Goal: Contribute content

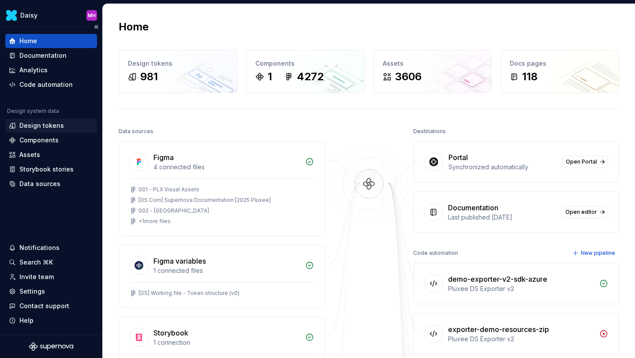
click at [36, 124] on div "Design tokens" at bounding box center [41, 125] width 45 height 9
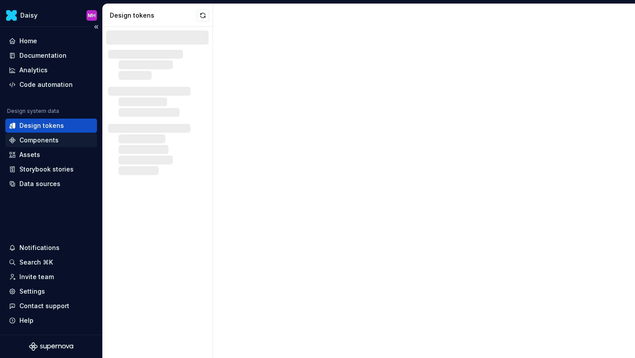
click at [31, 143] on div "Components" at bounding box center [38, 140] width 39 height 9
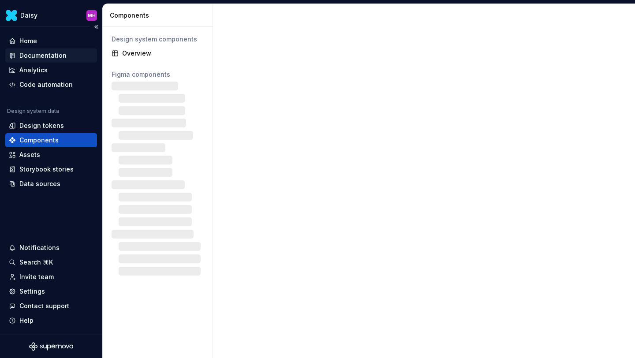
click at [44, 53] on div "Documentation" at bounding box center [42, 55] width 47 height 9
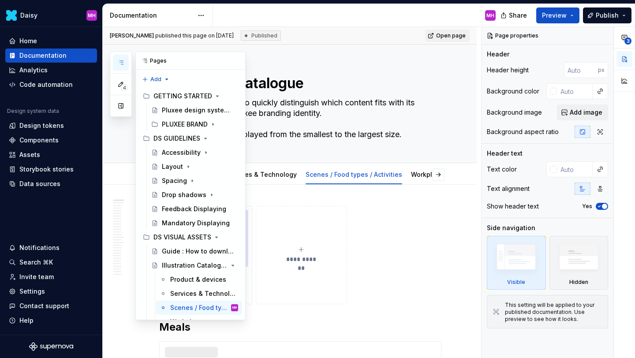
click at [121, 60] on icon "button" at bounding box center [120, 62] width 7 height 7
click at [186, 108] on div "Pluxee design system documentation" at bounding box center [187, 110] width 50 height 9
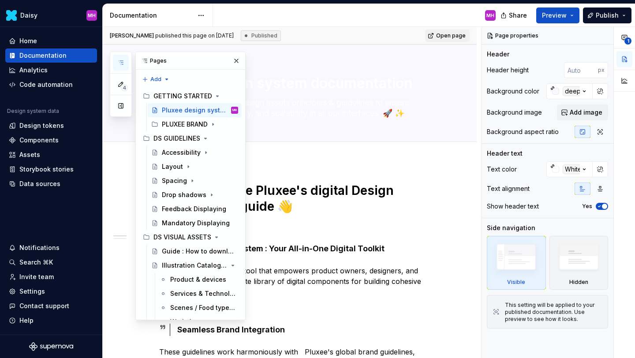
click at [347, 11] on div "MH" at bounding box center [358, 15] width 290 height 23
click at [558, 17] on span "Preview" at bounding box center [554, 15] width 25 height 9
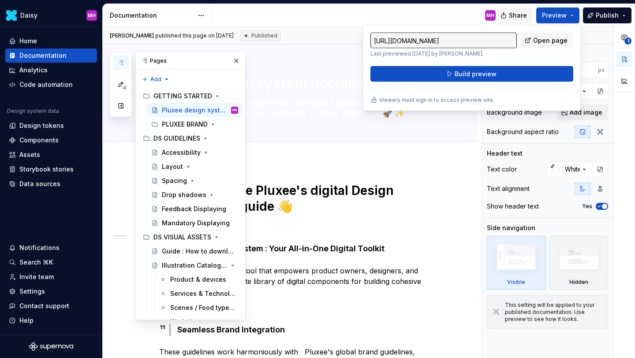
click at [507, 13] on button "Share" at bounding box center [514, 16] width 37 height 16
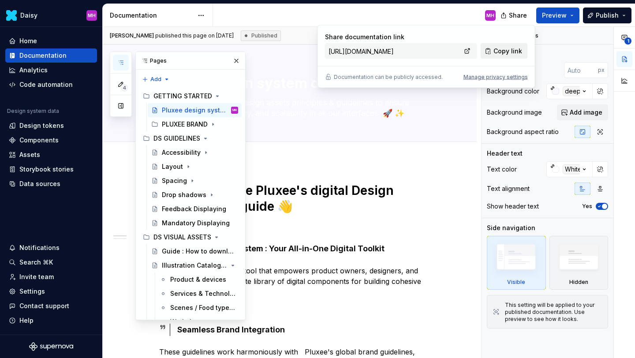
click at [501, 50] on span "Copy link" at bounding box center [508, 51] width 29 height 9
click at [568, 14] on button "Preview" at bounding box center [558, 16] width 43 height 16
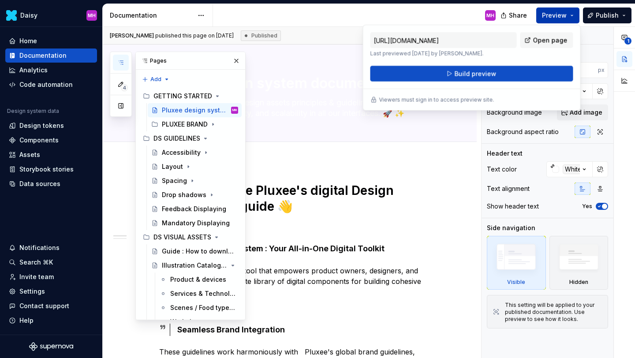
click at [568, 14] on button "Preview" at bounding box center [558, 16] width 43 height 16
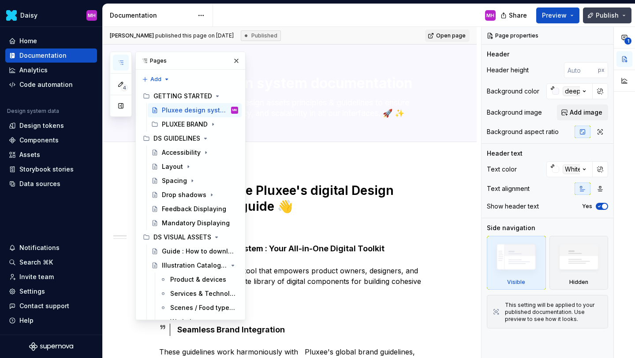
click at [607, 16] on span "Publish" at bounding box center [607, 15] width 23 height 9
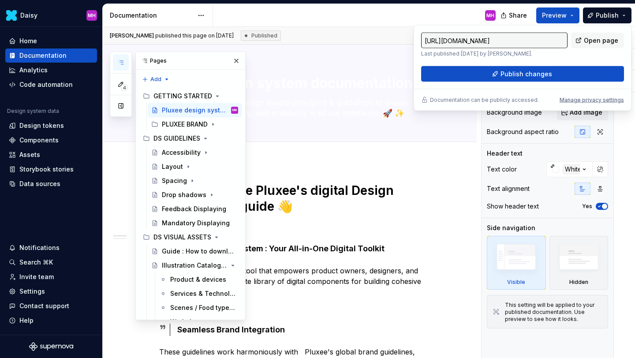
click at [443, 11] on div "MH" at bounding box center [358, 15] width 290 height 23
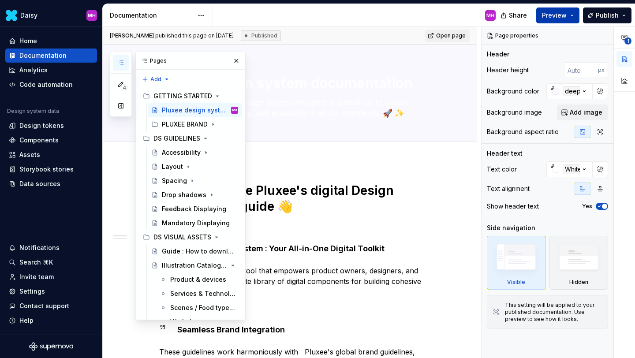
click at [560, 19] on span "Preview" at bounding box center [554, 15] width 25 height 9
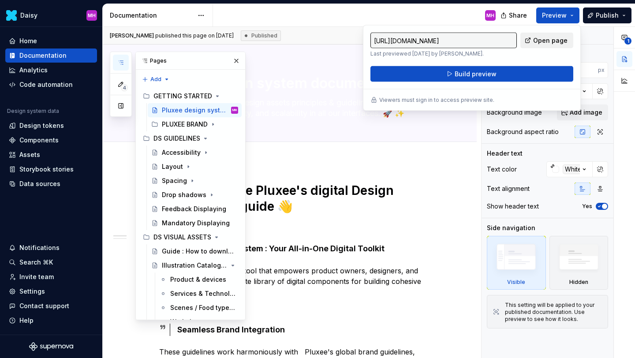
click at [551, 43] on span "Open page" at bounding box center [551, 40] width 34 height 9
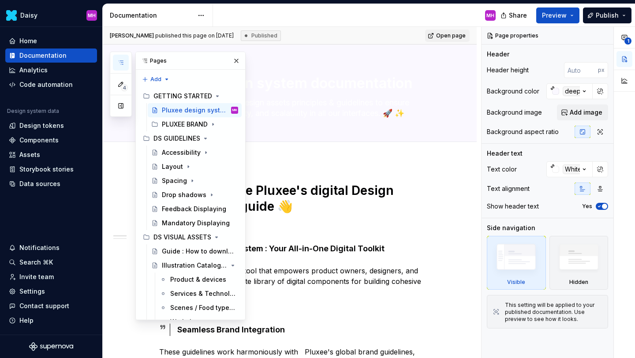
click at [519, 23] on div "Share Preview Publish" at bounding box center [569, 15] width 132 height 23
click at [519, 13] on span "Share" at bounding box center [518, 15] width 18 height 9
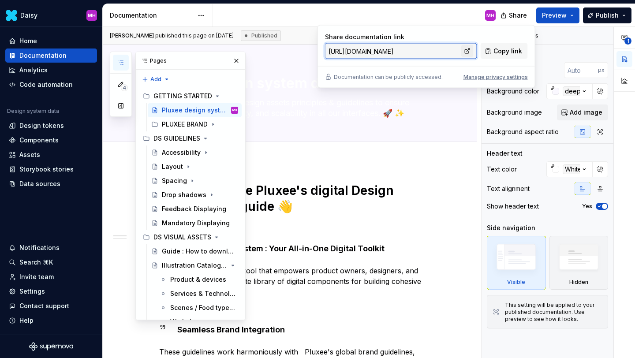
click at [469, 53] on link at bounding box center [468, 51] width 12 height 12
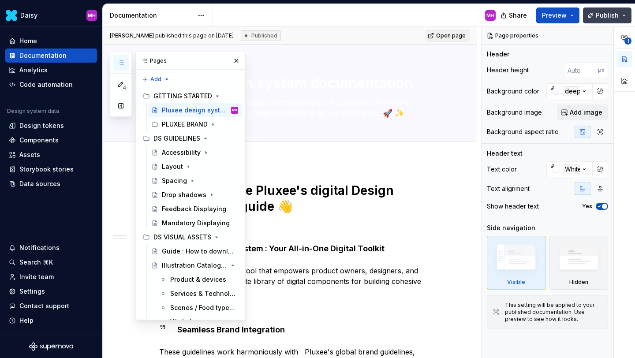
click at [592, 16] on button "Publish" at bounding box center [607, 16] width 49 height 16
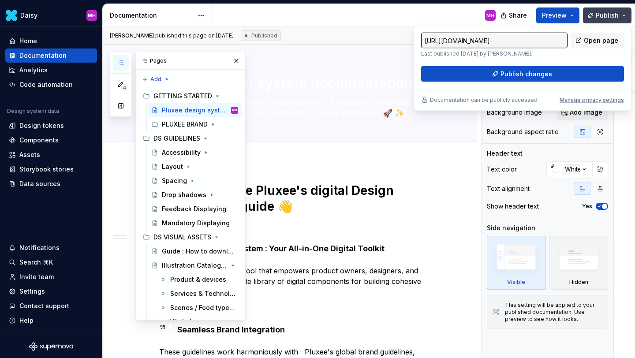
click at [592, 16] on button "Publish" at bounding box center [607, 16] width 49 height 16
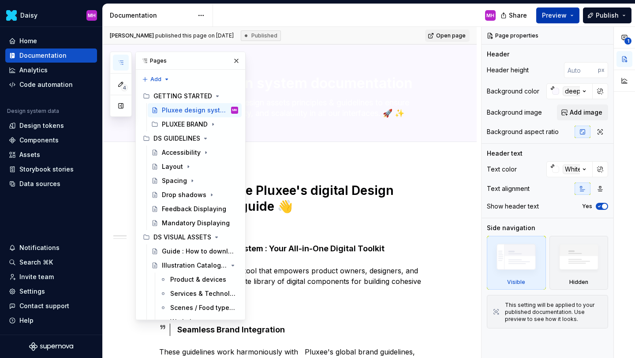
click at [567, 17] on span "Preview" at bounding box center [554, 15] width 25 height 9
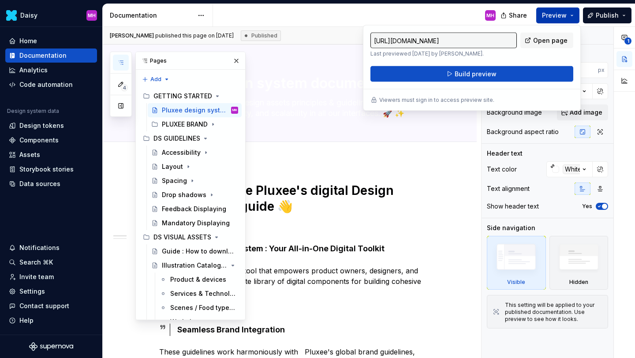
click at [567, 17] on span "Preview" at bounding box center [554, 15] width 25 height 9
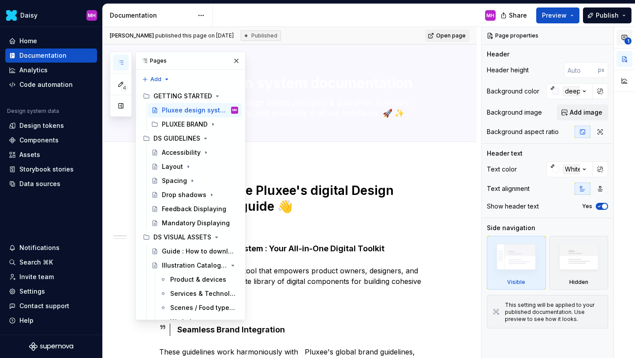
click at [628, 38] on span "1" at bounding box center [628, 41] width 7 height 7
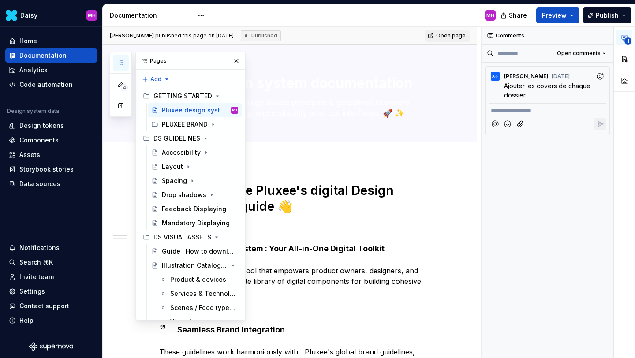
click at [628, 38] on span "1" at bounding box center [628, 41] width 7 height 7
click at [622, 20] on button "Publish" at bounding box center [607, 16] width 49 height 16
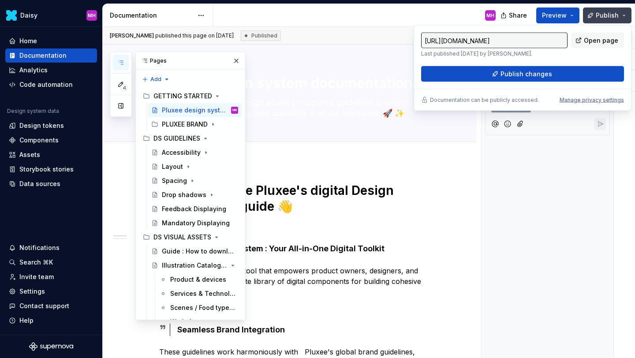
click at [622, 20] on button "Publish" at bounding box center [607, 16] width 49 height 16
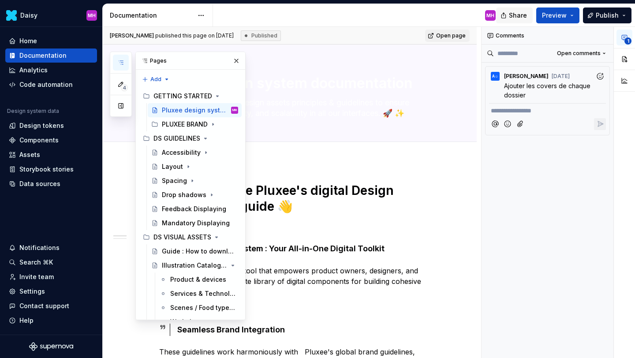
click at [513, 16] on span "Share" at bounding box center [518, 15] width 18 height 9
click at [21, 207] on div "Home Documentation Analytics Code automation Design system data Design tokens C…" at bounding box center [51, 181] width 102 height 308
type textarea "*"
